Goal: Task Accomplishment & Management: Manage account settings

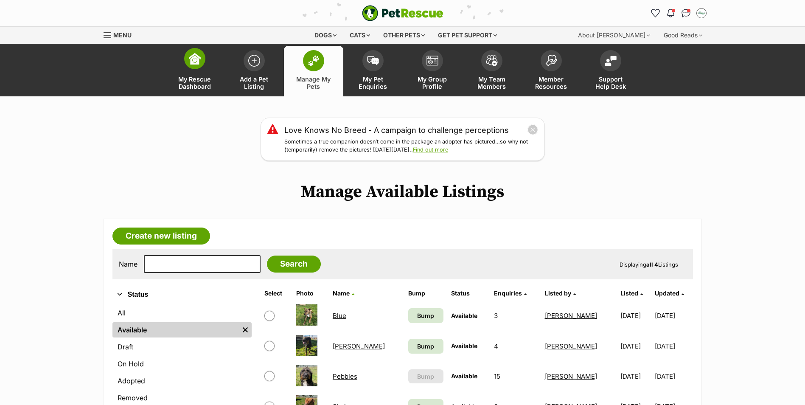
click at [192, 64] on img at bounding box center [195, 59] width 12 height 12
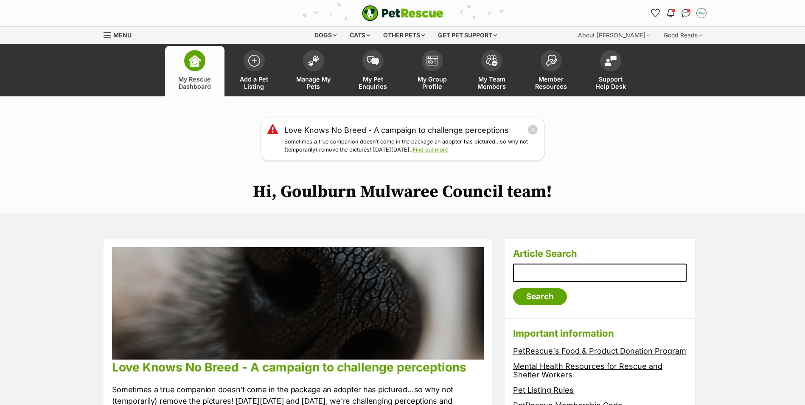
click at [315, 62] on img at bounding box center [314, 60] width 12 height 11
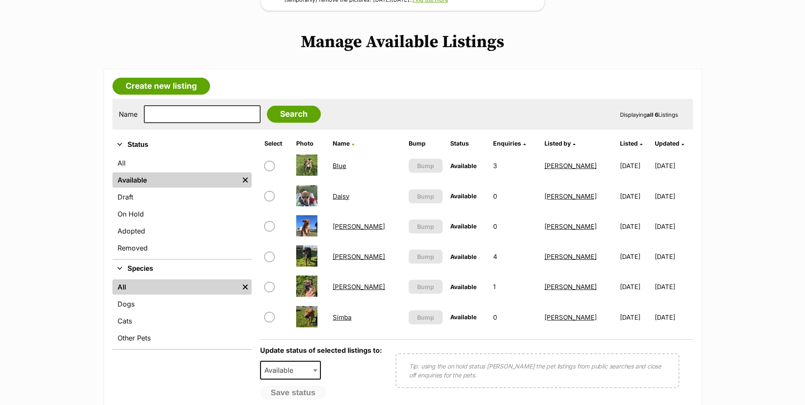
scroll to position [170, 0]
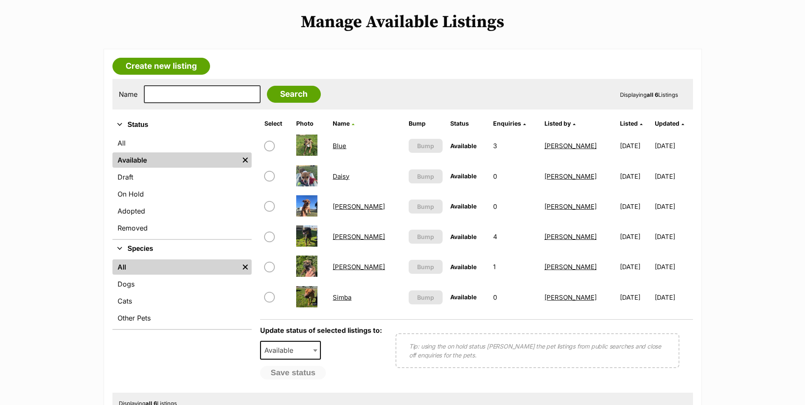
click at [354, 267] on link "[PERSON_NAME]" at bounding box center [359, 267] width 52 height 8
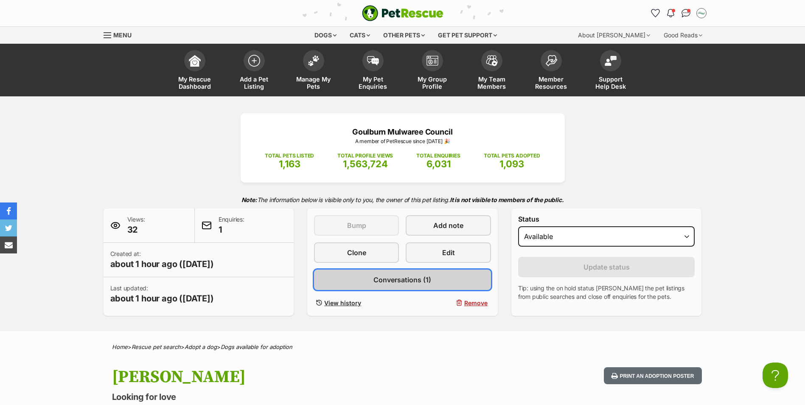
click at [397, 277] on span "Conversations (1)" at bounding box center [403, 280] width 58 height 10
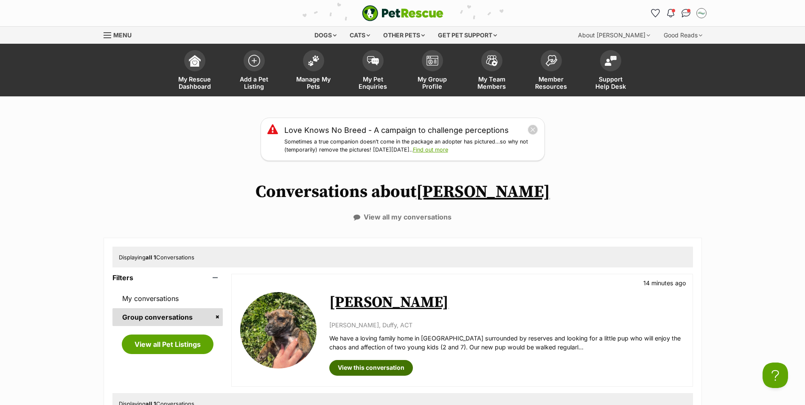
click at [363, 372] on link "View this conversation" at bounding box center [371, 367] width 84 height 15
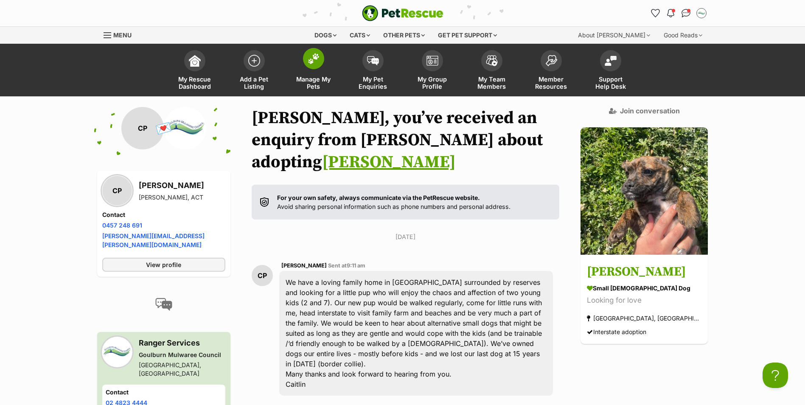
click at [315, 64] on img at bounding box center [314, 58] width 12 height 11
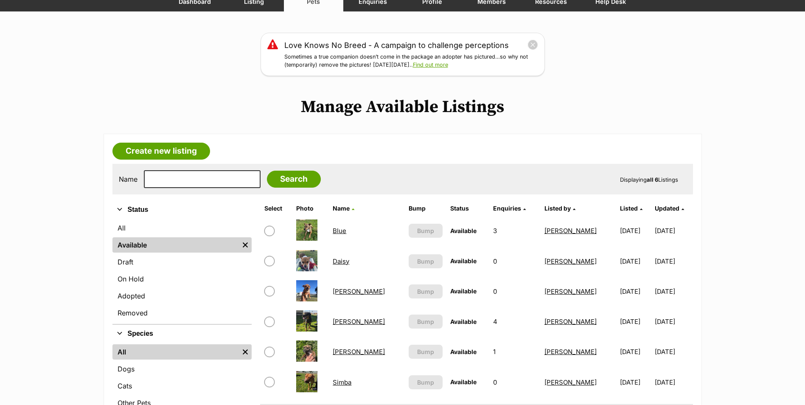
scroll to position [127, 0]
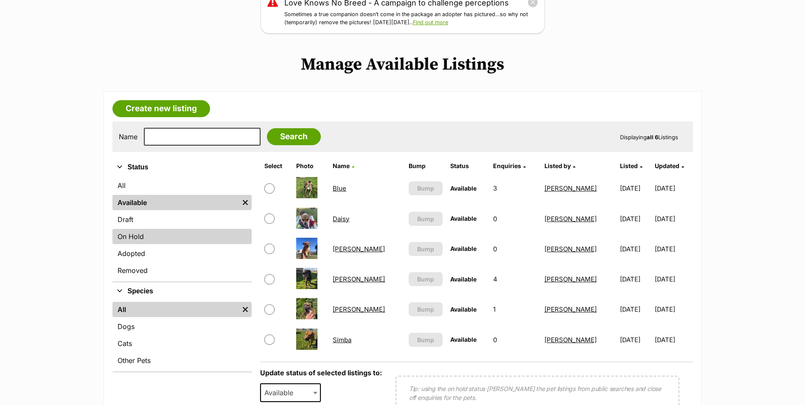
click at [136, 234] on link "On Hold" at bounding box center [182, 236] width 139 height 15
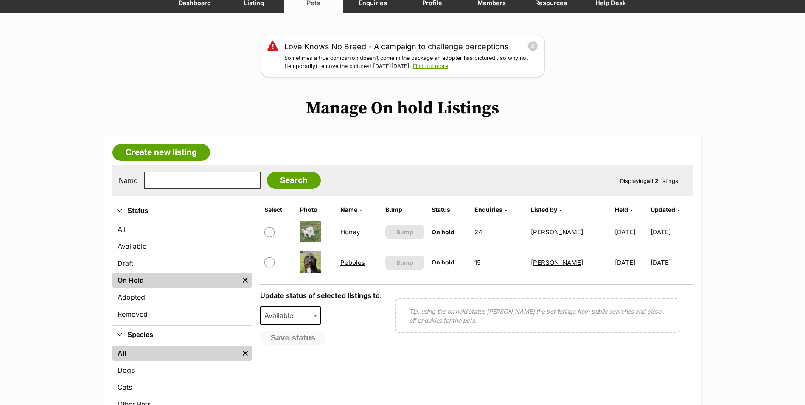
scroll to position [85, 0]
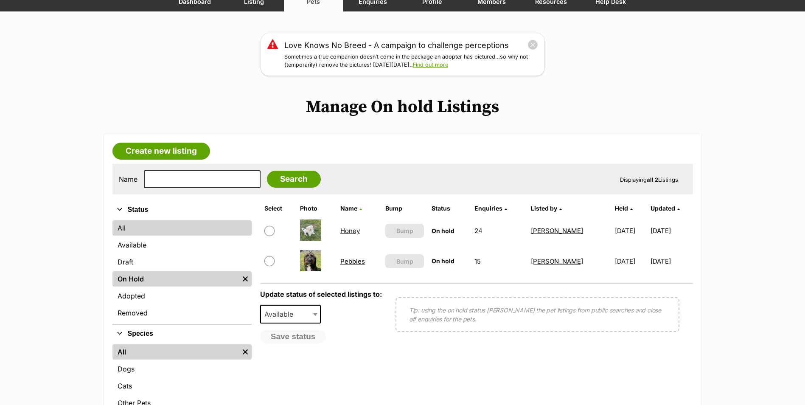
click at [135, 225] on link "All" at bounding box center [182, 227] width 139 height 15
click at [138, 245] on link "Available" at bounding box center [182, 244] width 139 height 15
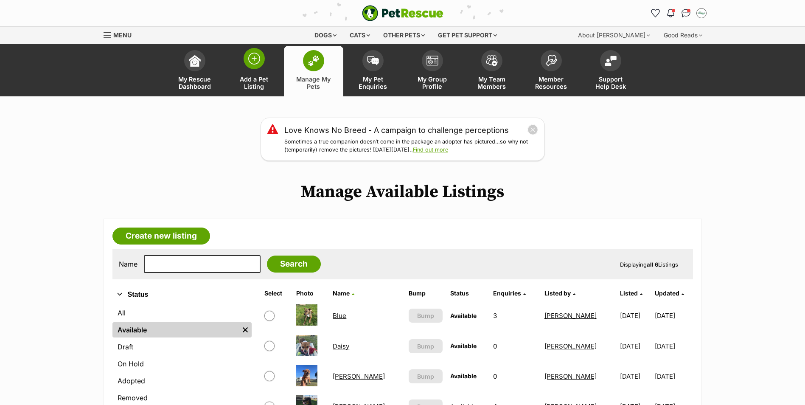
click at [255, 60] on img at bounding box center [254, 59] width 12 height 12
